Goal: Task Accomplishment & Management: Complete application form

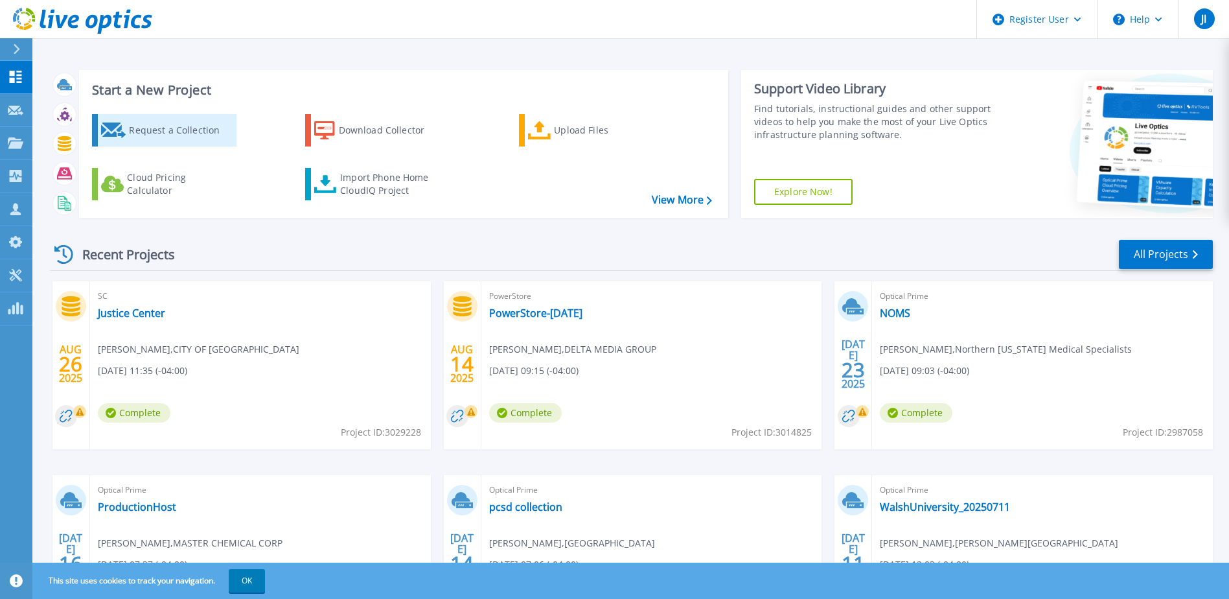
click at [147, 139] on div "Request a Collection" at bounding box center [181, 130] width 104 height 26
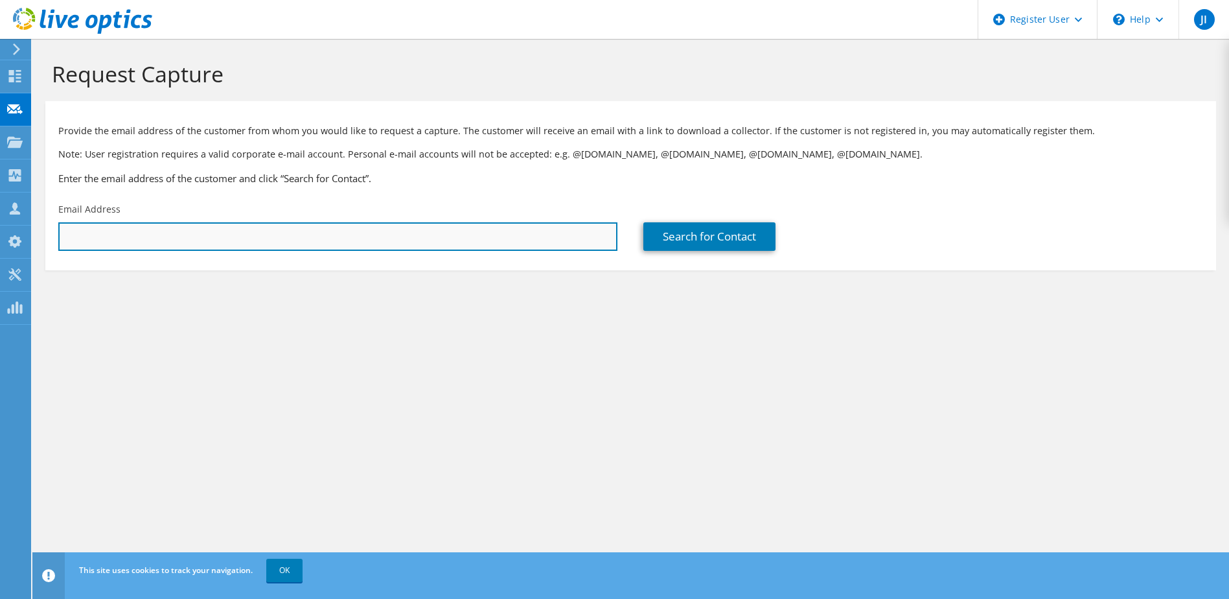
click at [327, 233] on input "text" at bounding box center [337, 236] width 559 height 29
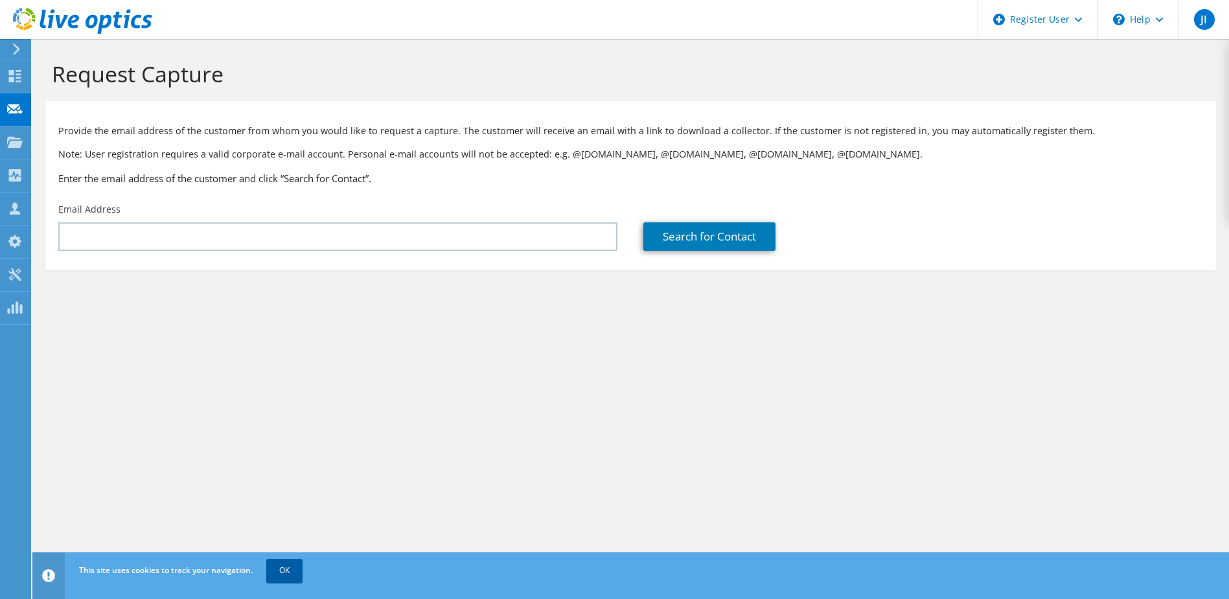
click at [290, 570] on link "OK" at bounding box center [284, 569] width 36 height 23
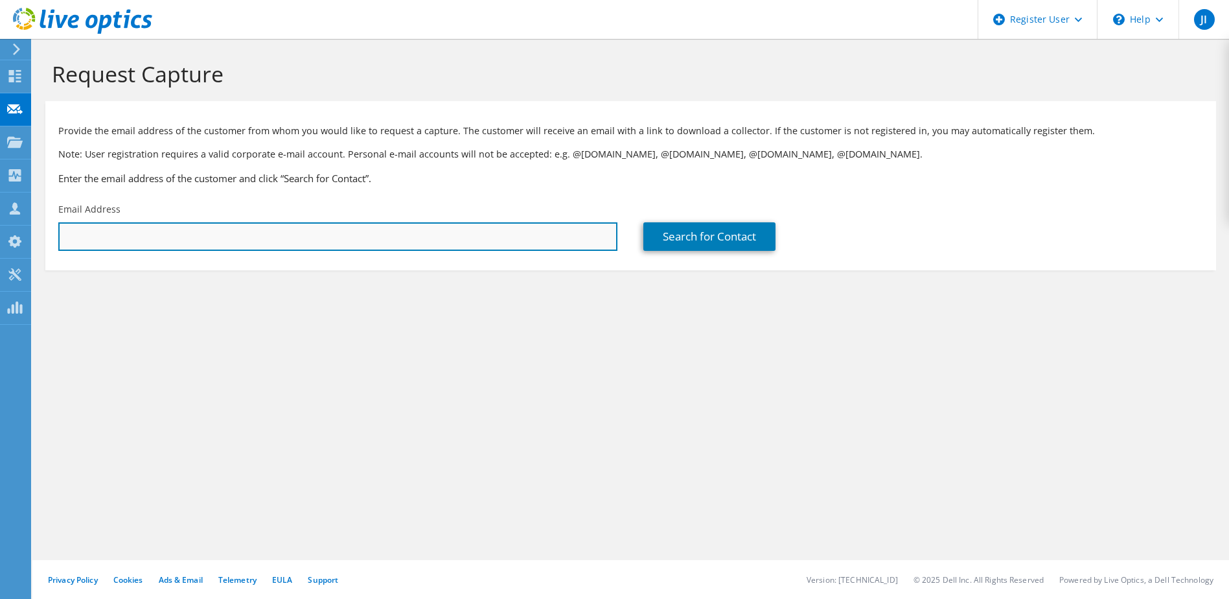
click at [480, 237] on input "text" at bounding box center [337, 236] width 559 height 29
click at [220, 239] on input "text" at bounding box center [337, 236] width 559 height 29
type input "tracy@neonet.org"
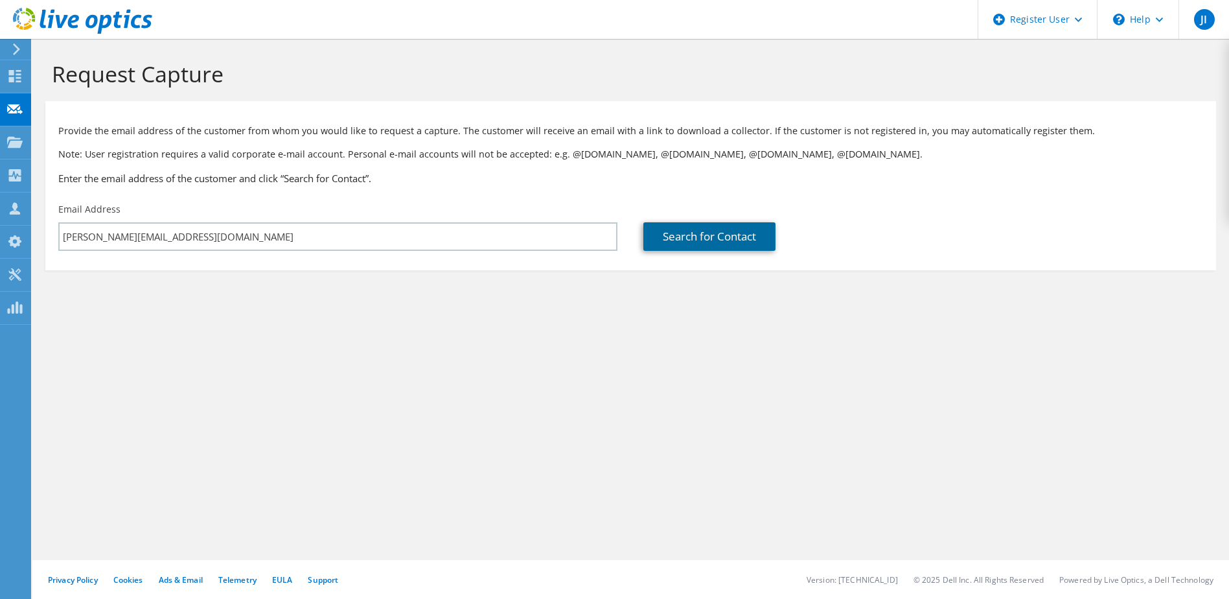
click at [722, 237] on link "Search for Contact" at bounding box center [709, 236] width 132 height 29
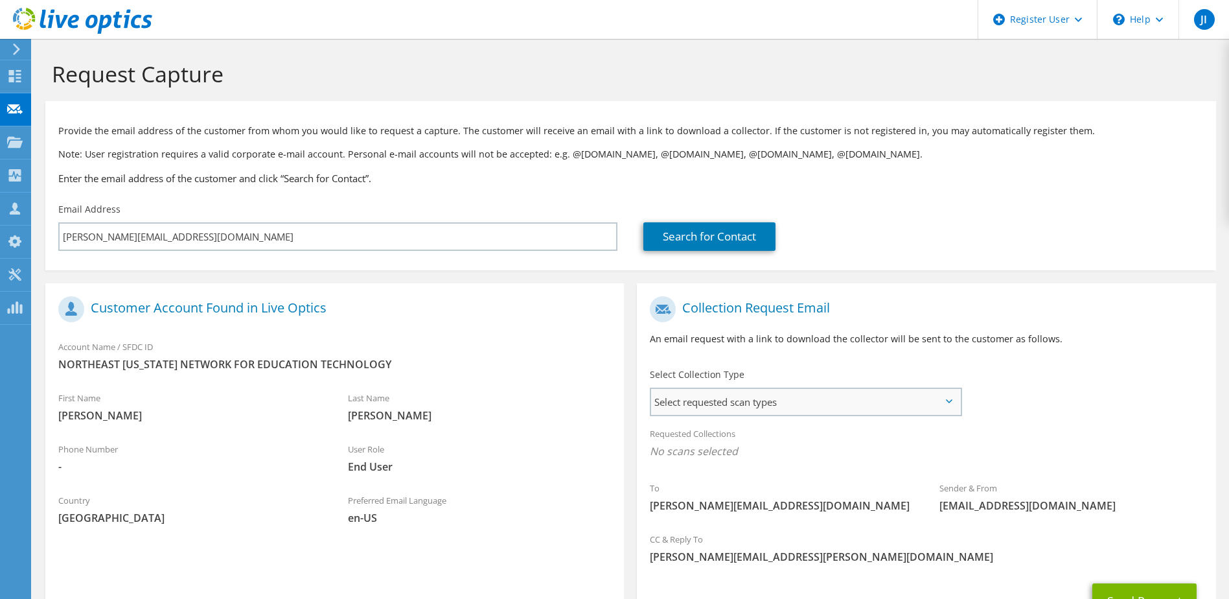
click at [757, 393] on span "Select requested scan types" at bounding box center [805, 402] width 308 height 26
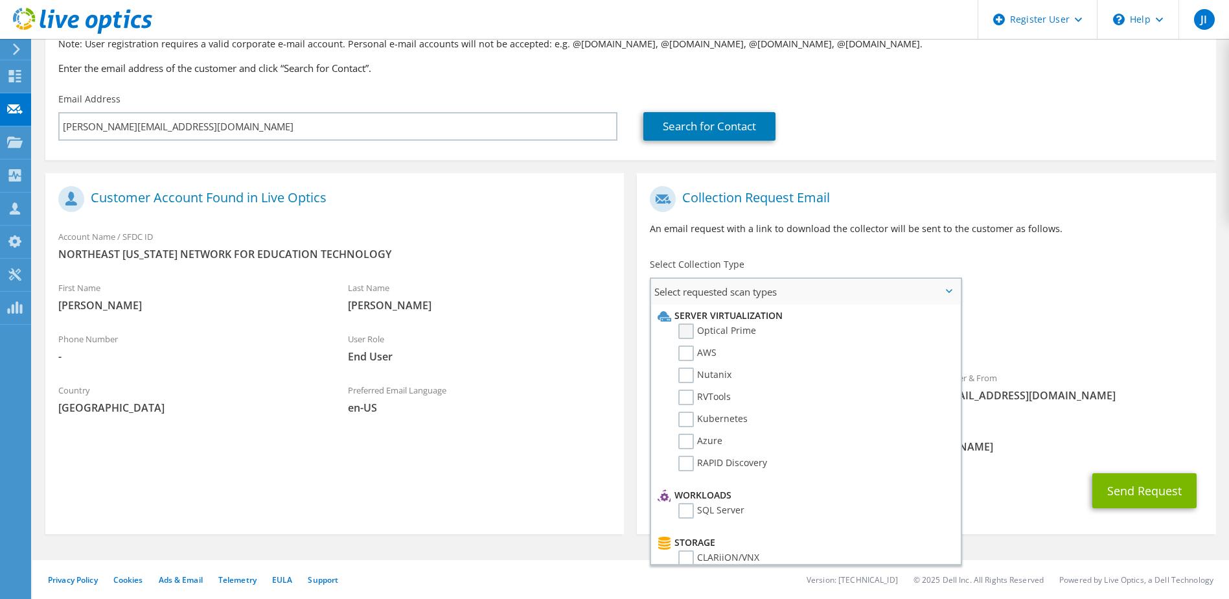
click at [686, 325] on label "Optical Prime" at bounding box center [717, 331] width 78 height 16
click at [0, 0] on input "Optical Prime" at bounding box center [0, 0] width 0 height 0
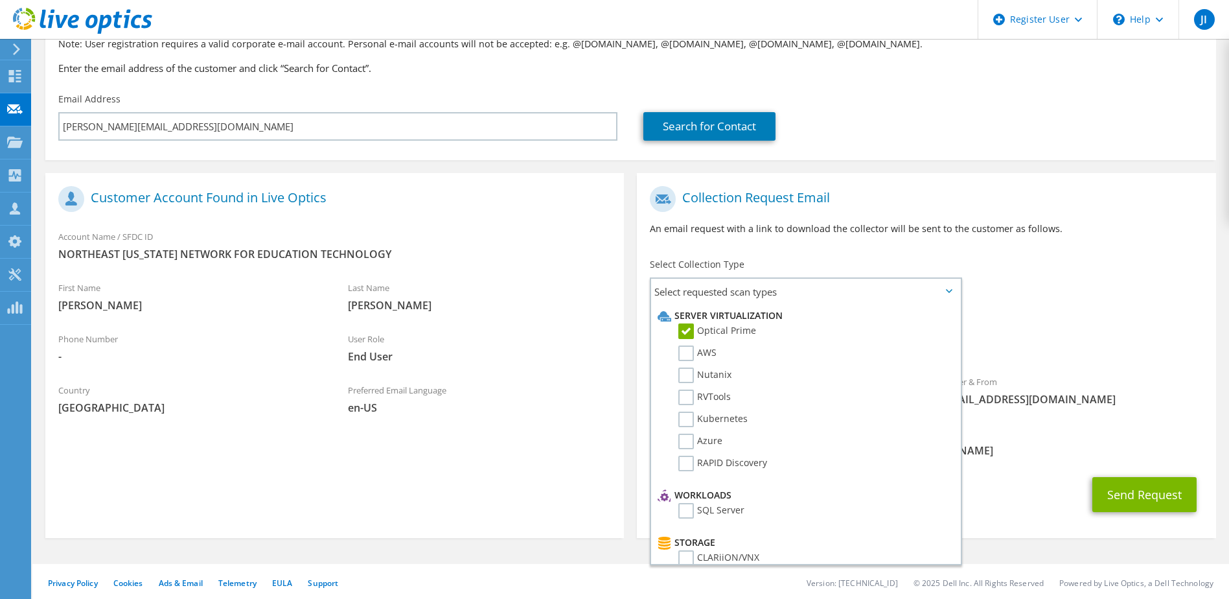
click at [1041, 260] on div "To tracy@neonet.org Sender & From liveoptics@liveoptics.com" at bounding box center [926, 299] width 579 height 240
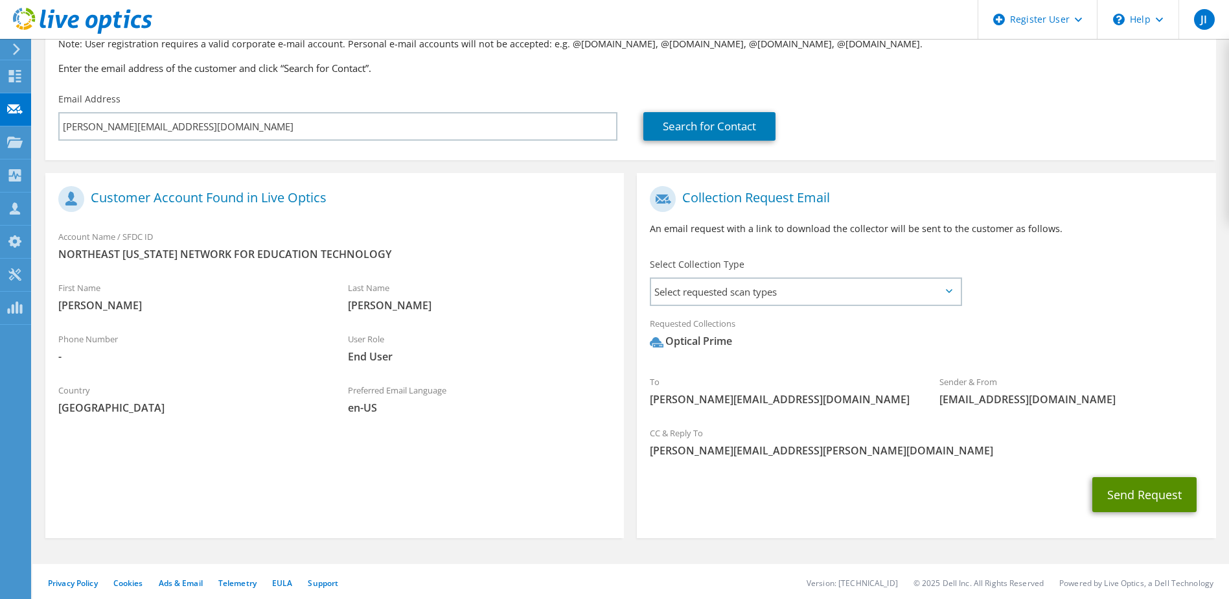
click at [1145, 503] on button "Send Request" at bounding box center [1144, 494] width 104 height 35
